Goal: Navigation & Orientation: Find specific page/section

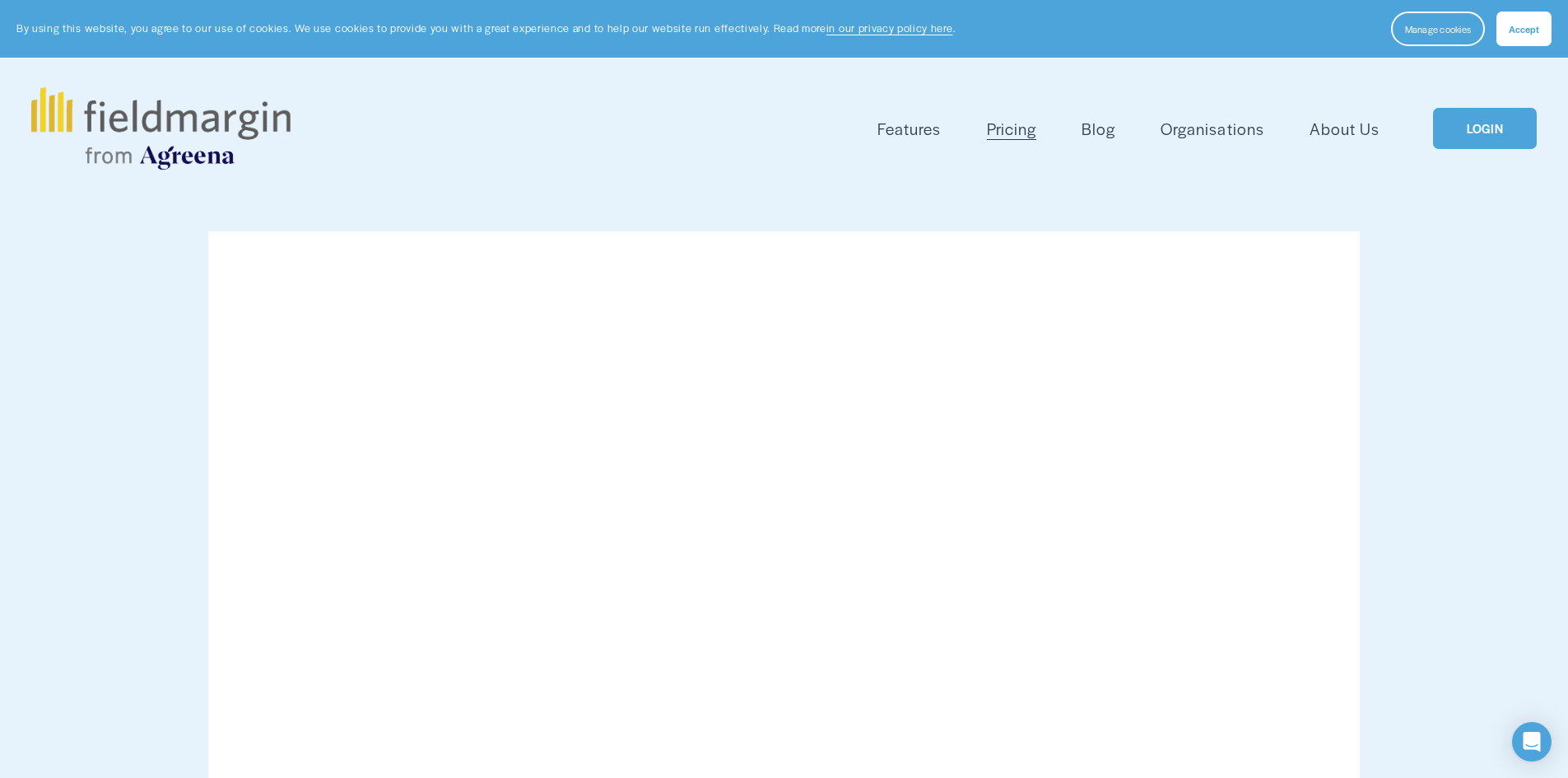
click at [1462, 129] on link "LOGIN" at bounding box center [1485, 129] width 103 height 42
